Goal: Transaction & Acquisition: Purchase product/service

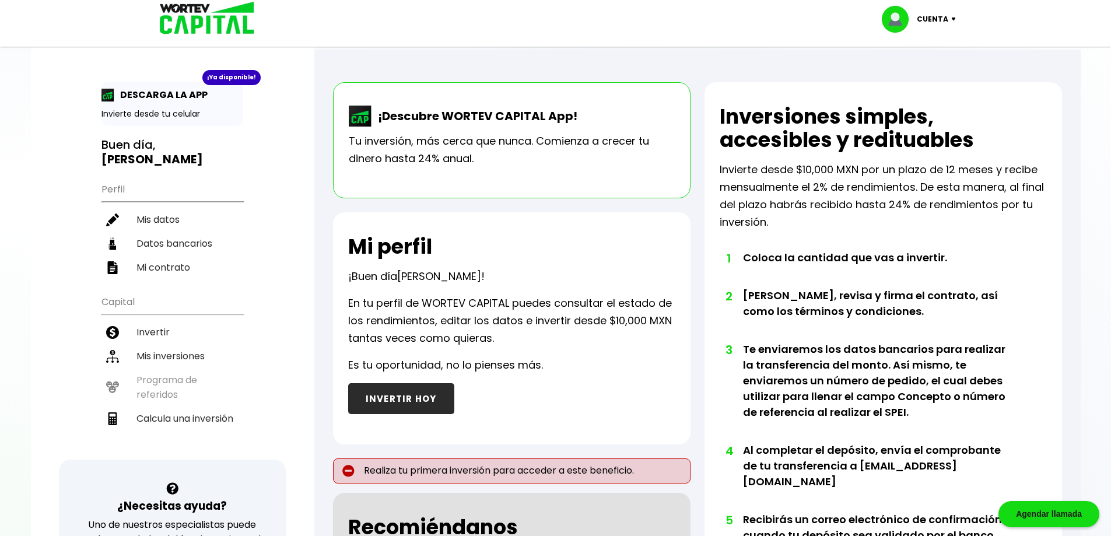
click at [394, 407] on button "INVERTIR HOY" at bounding box center [401, 398] width 106 height 31
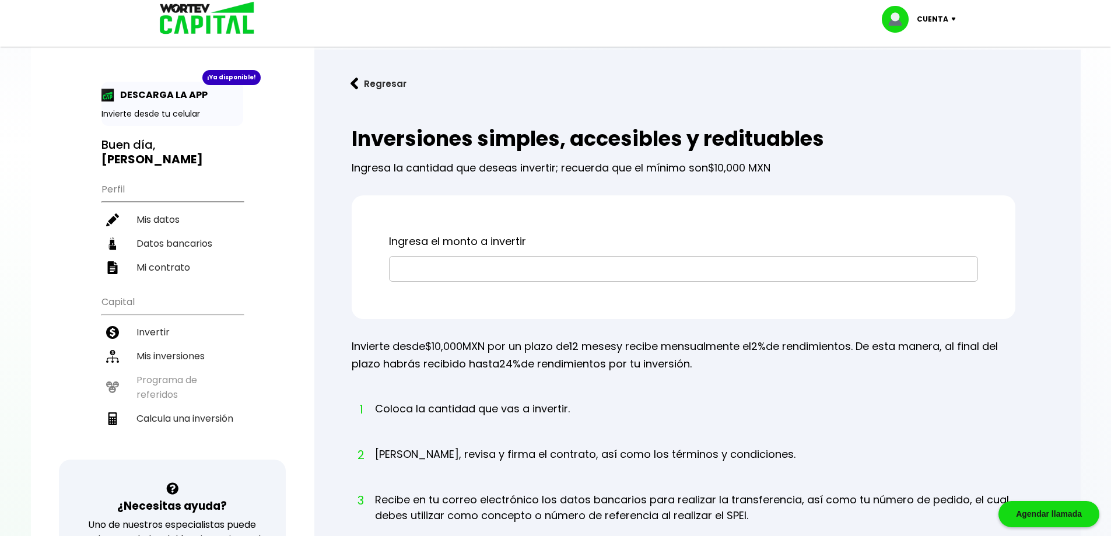
click at [484, 276] on input "text" at bounding box center [683, 269] width 579 height 24
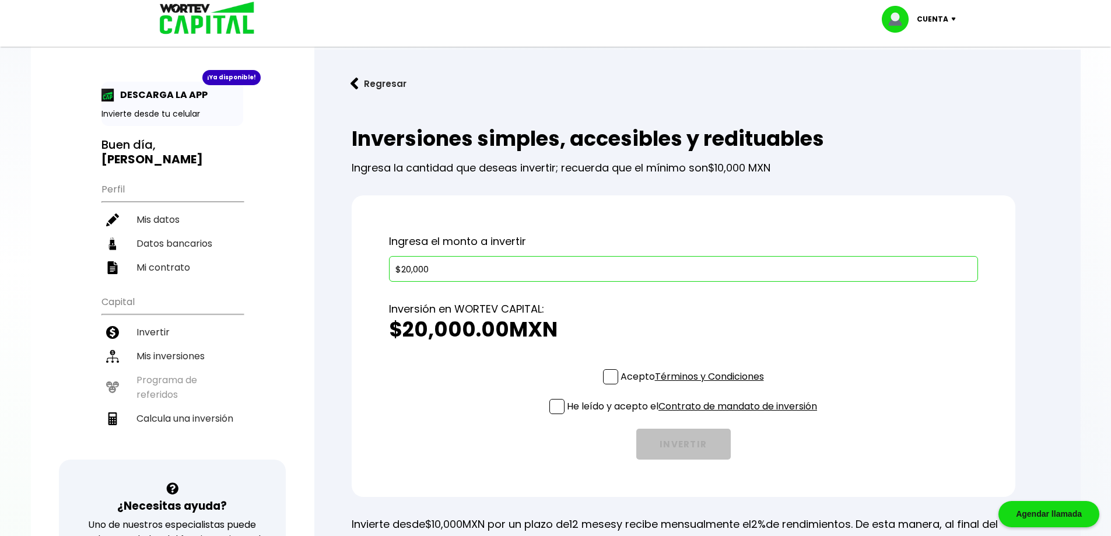
type input "$20,000"
click at [611, 381] on span at bounding box center [610, 376] width 15 height 15
click at [695, 386] on input "Acepto Términos y Condiciones" at bounding box center [695, 386] width 0 height 0
click at [558, 409] on span at bounding box center [556, 406] width 15 height 15
click at [695, 415] on input "He leído y acepto el Contrato de mandato de inversión" at bounding box center [695, 415] width 0 height 0
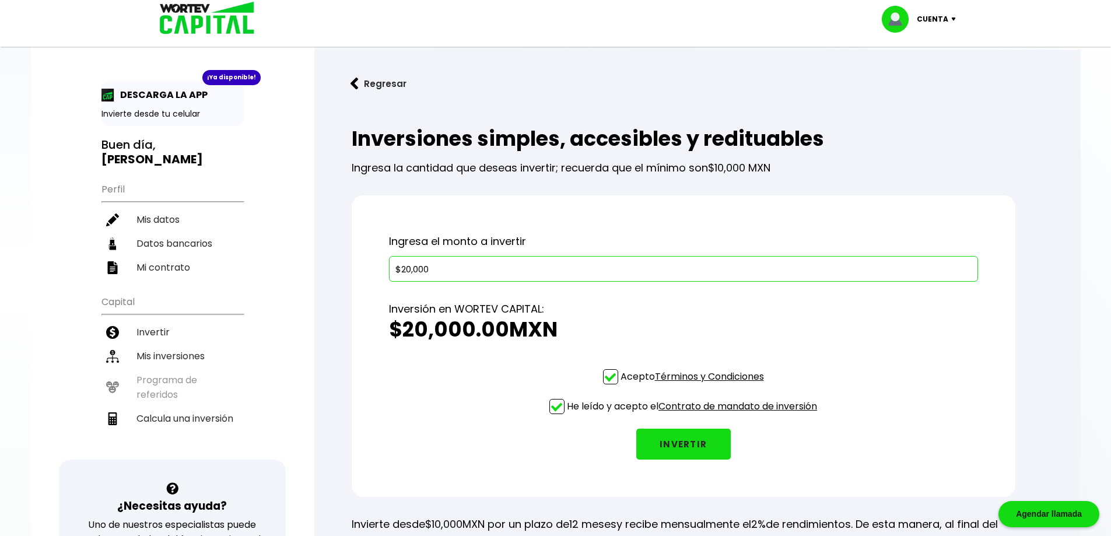
click at [674, 444] on button "INVERTIR" at bounding box center [683, 444] width 94 height 31
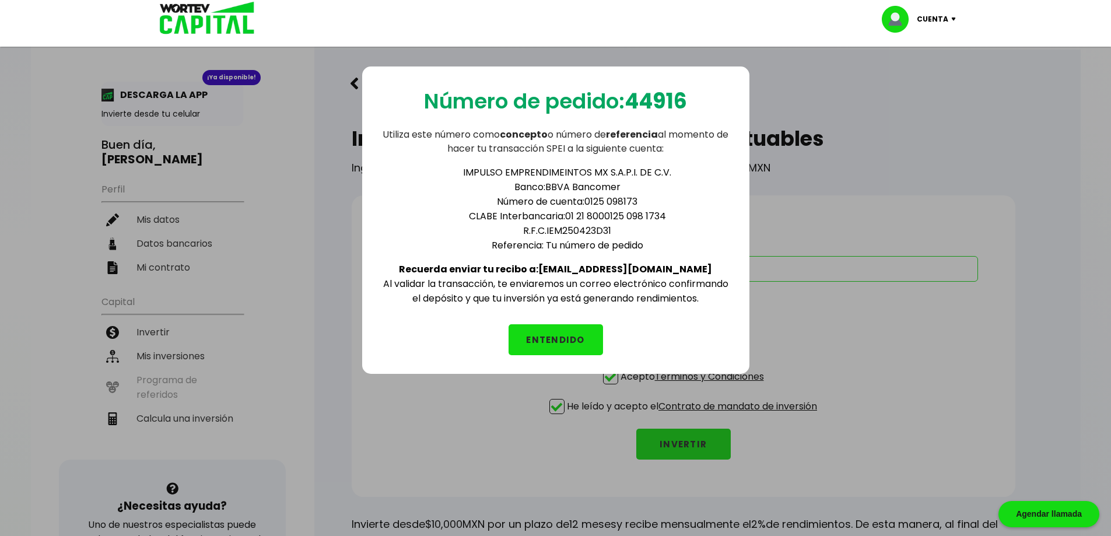
click at [570, 340] on button "ENTENDIDO" at bounding box center [556, 339] width 94 height 31
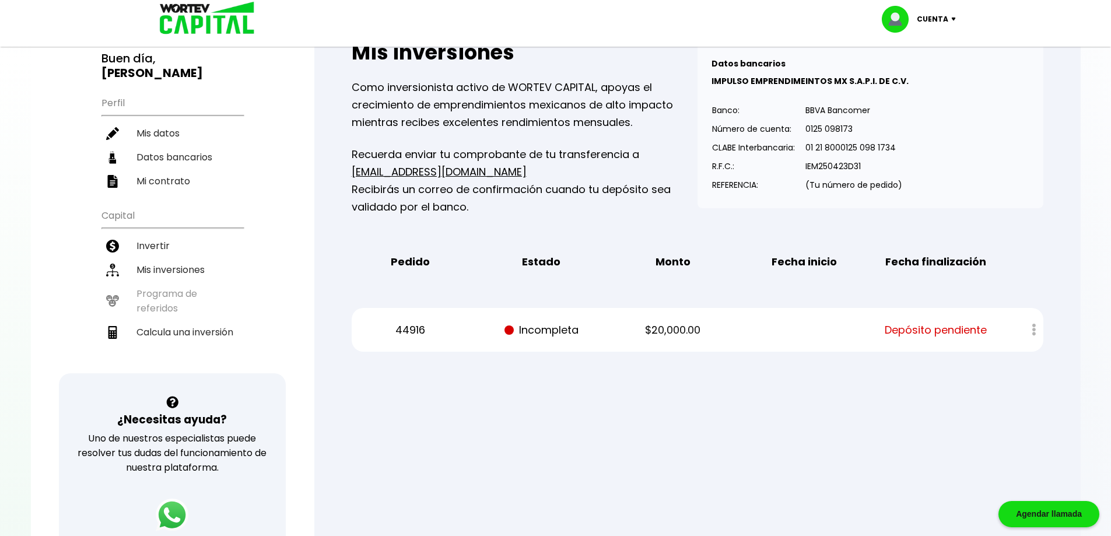
scroll to position [58, 0]
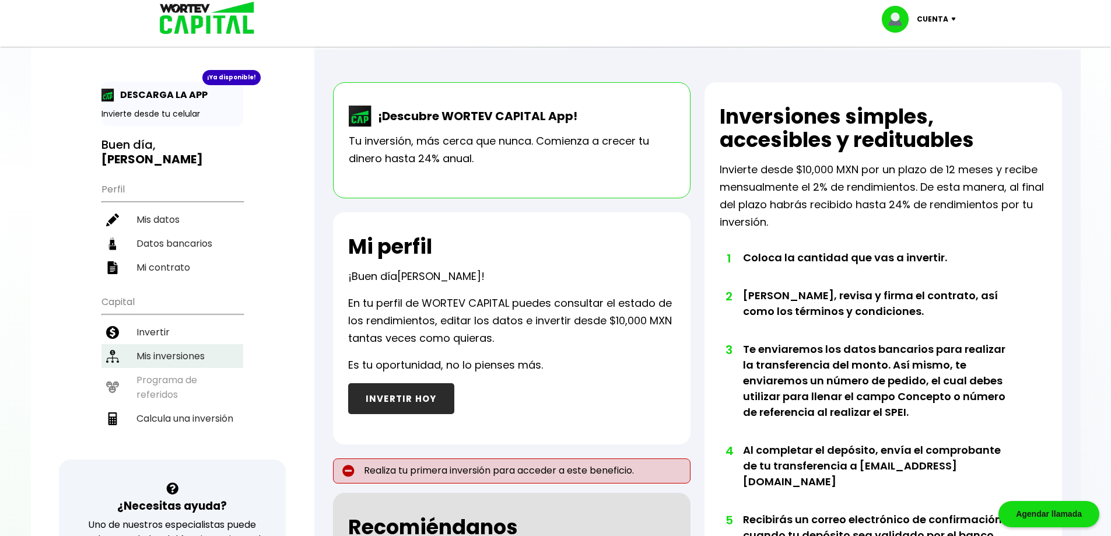
click at [169, 344] on li "Mis inversiones" at bounding box center [172, 356] width 142 height 24
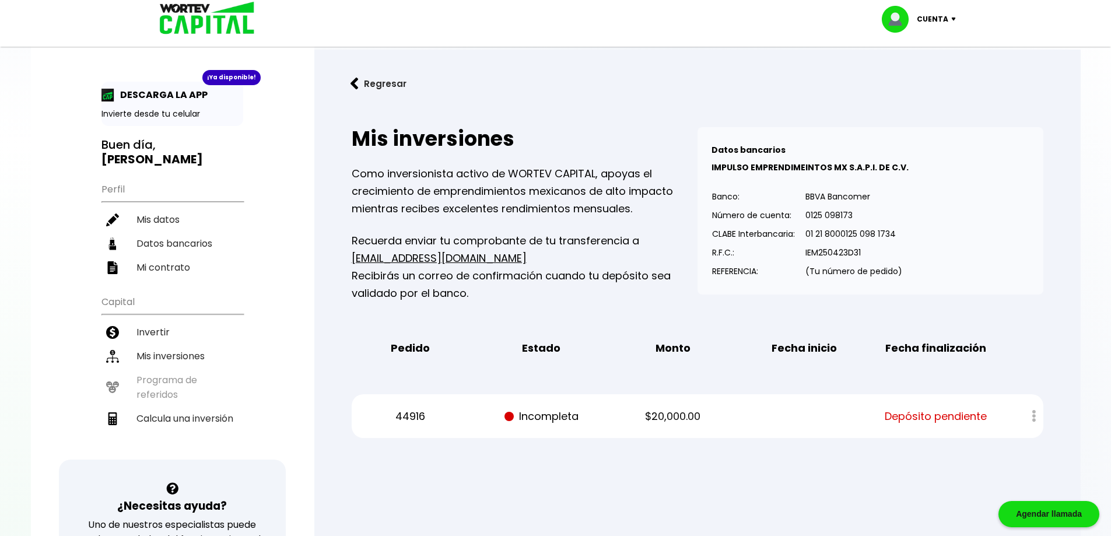
click at [531, 419] on p "Incompleta" at bounding box center [541, 416] width 111 height 17
click at [941, 419] on span "Depósito pendiente" at bounding box center [936, 416] width 102 height 17
click at [1030, 413] on div at bounding box center [1026, 416] width 34 height 25
click at [1035, 413] on div at bounding box center [1026, 416] width 34 height 25
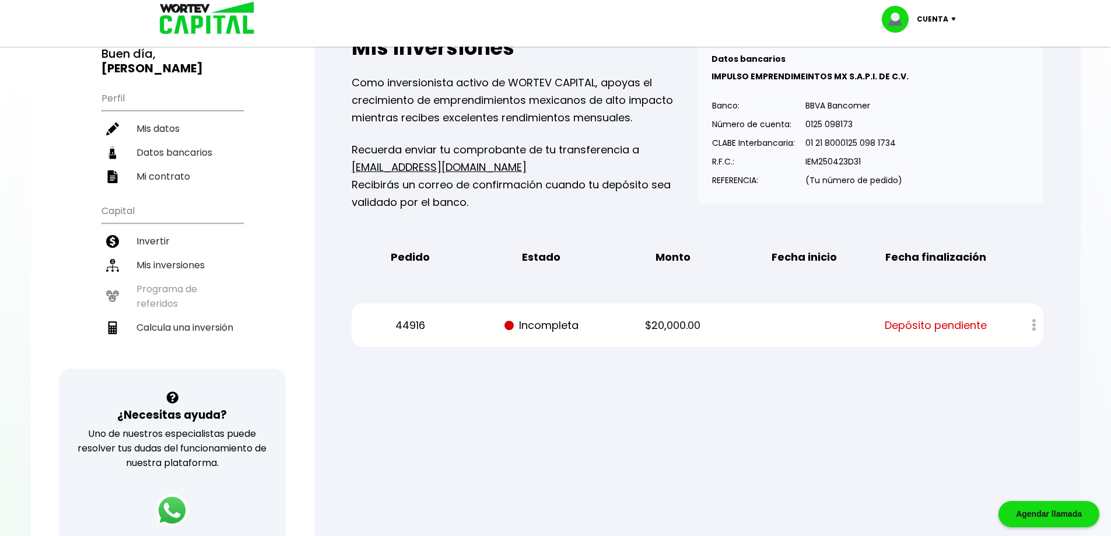
scroll to position [58, 0]
